Goal: Check status: Check status

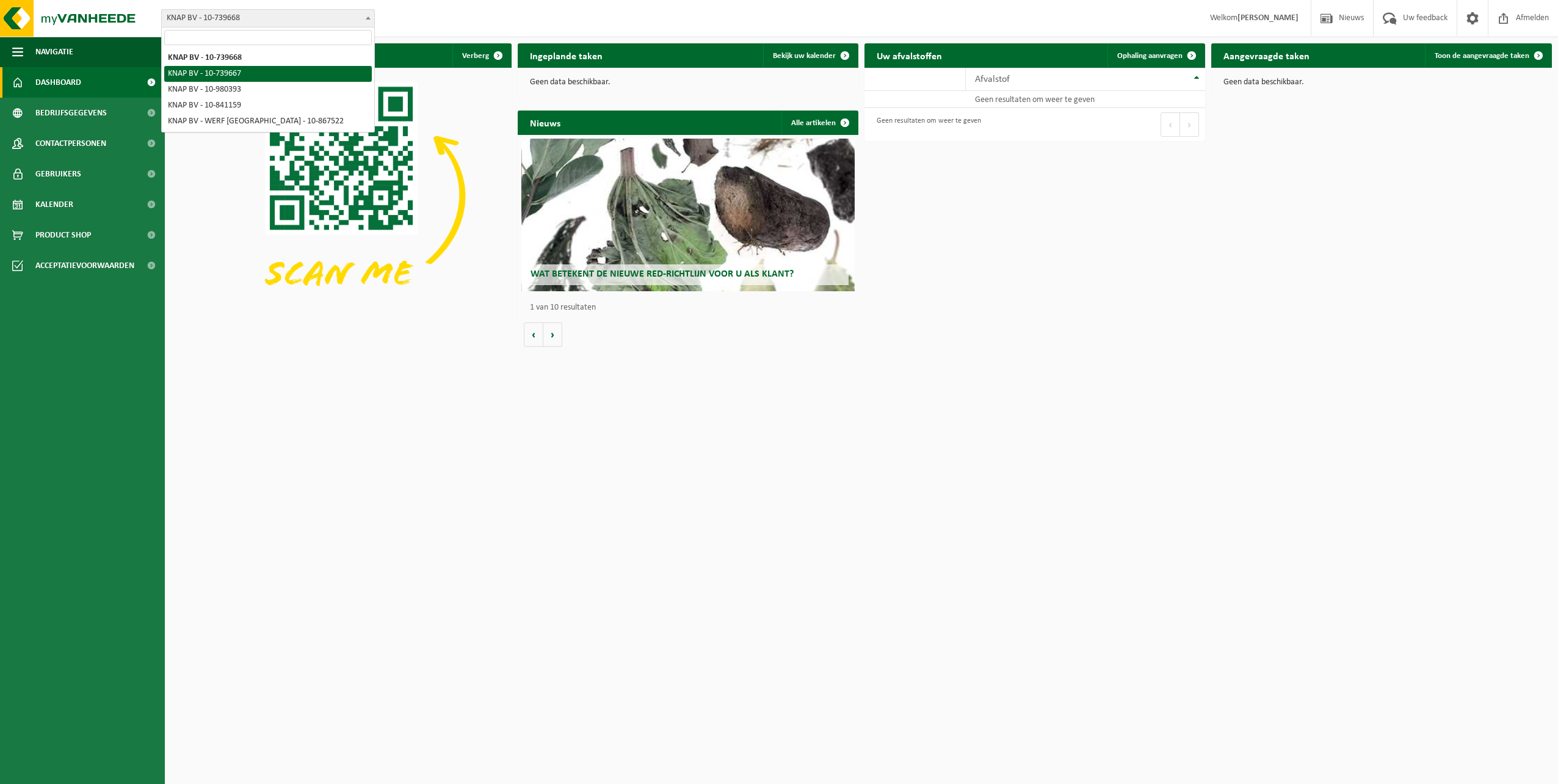
select select "86096"
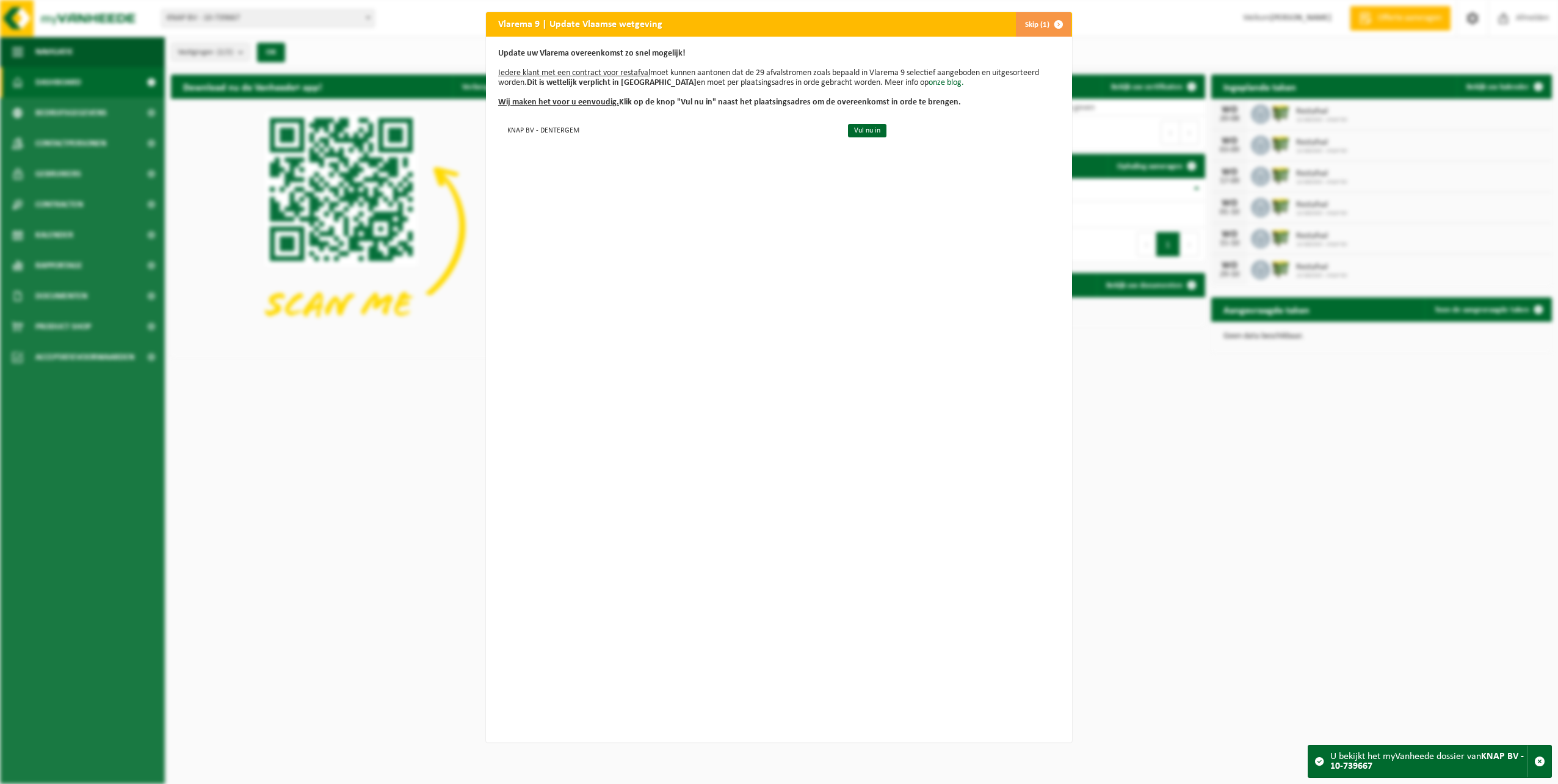
click at [834, 272] on div "Update uw Vlarema overeenkomst zo snel mogelijk! Iedere klant met een contract …" at bounding box center [779, 389] width 586 height 705
click at [1262, 432] on div "Vlarema 9 | Update Vlaamse wetgeving Skip (1) Update uw Vlarema overeenkomst zo…" at bounding box center [779, 392] width 1558 height 784
click at [1052, 23] on span "button" at bounding box center [1059, 24] width 24 height 24
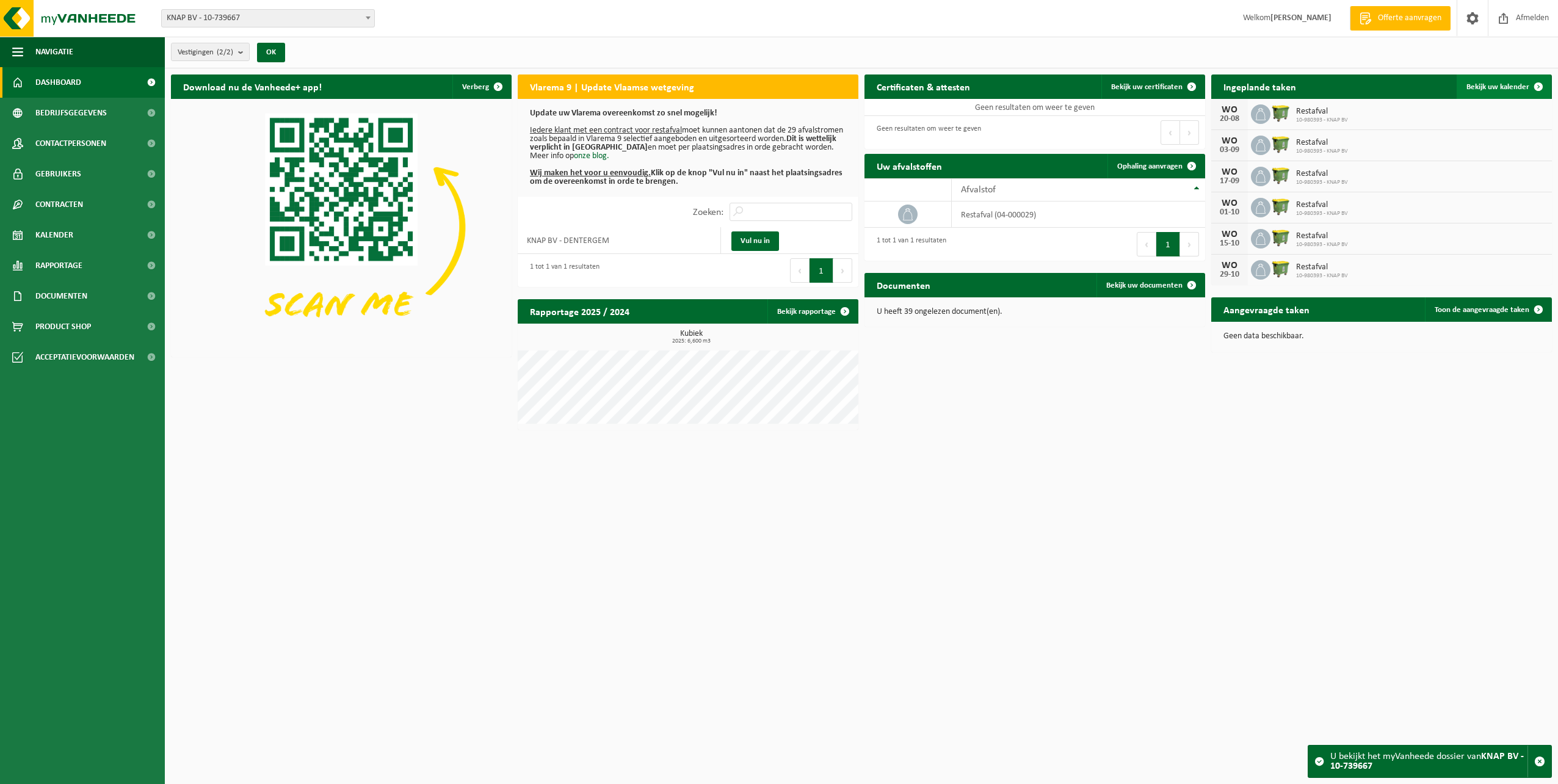
click at [1514, 85] on span "Bekijk uw kalender" at bounding box center [1498, 87] width 63 height 8
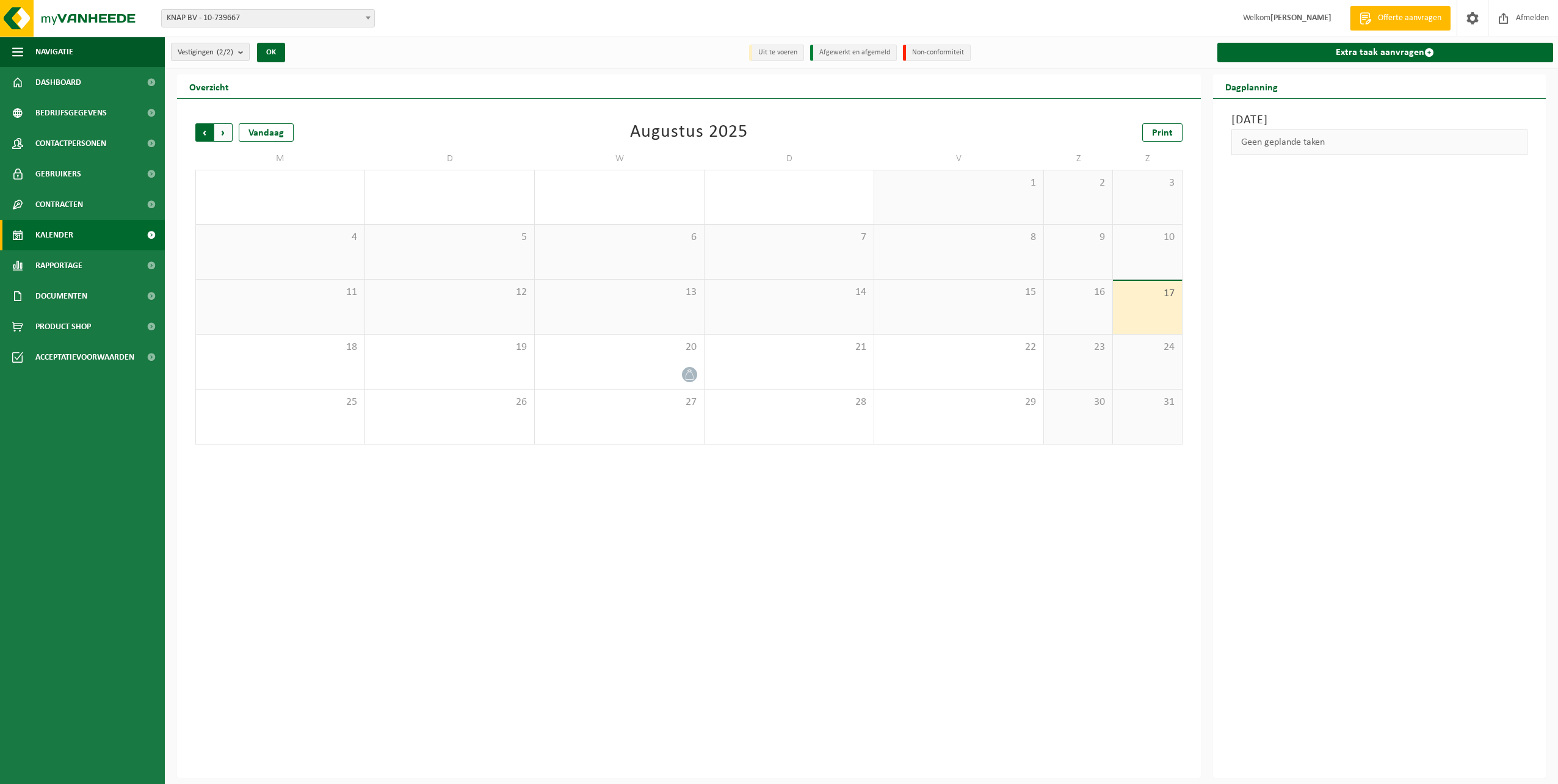
click at [224, 134] on span "Volgende" at bounding box center [224, 132] width 18 height 18
click at [224, 134] on span "Volgende" at bounding box center [224, 132] width 18 height 18
click at [202, 131] on span "Vorige" at bounding box center [204, 132] width 18 height 18
click at [202, 131] on span "Vorige" at bounding box center [204, 132] width 18 height 18
click at [223, 126] on span "Volgende" at bounding box center [224, 132] width 18 height 18
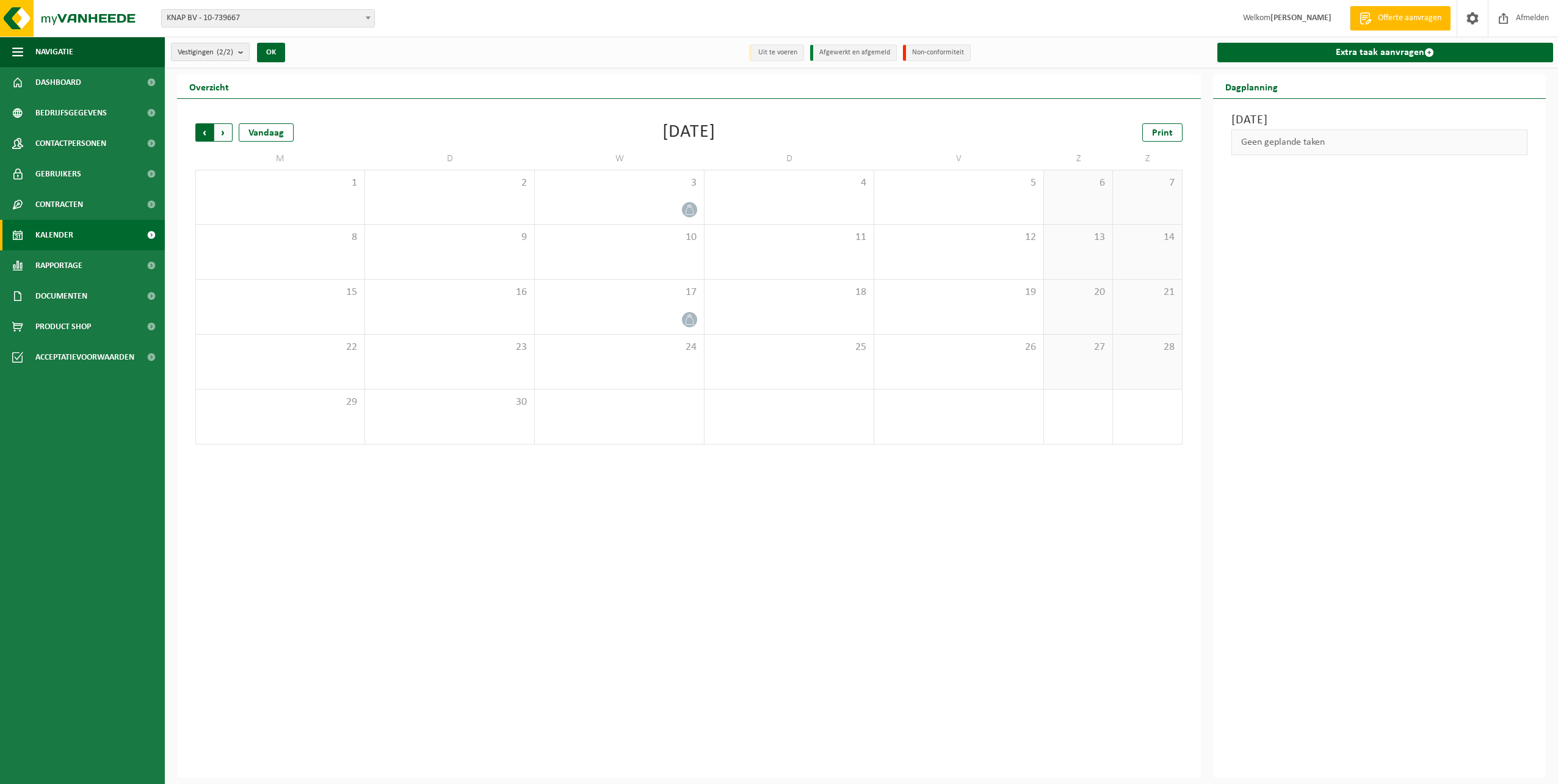
click at [225, 136] on span "Volgende" at bounding box center [224, 132] width 18 height 18
click at [200, 135] on span "Vorige" at bounding box center [204, 132] width 18 height 18
click at [227, 135] on span "Volgende" at bounding box center [224, 132] width 18 height 18
